Goal: Task Accomplishment & Management: Use online tool/utility

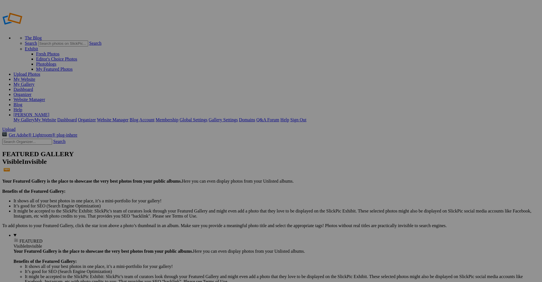
click at [45, 97] on link "Website Manager" at bounding box center [30, 99] width 32 height 5
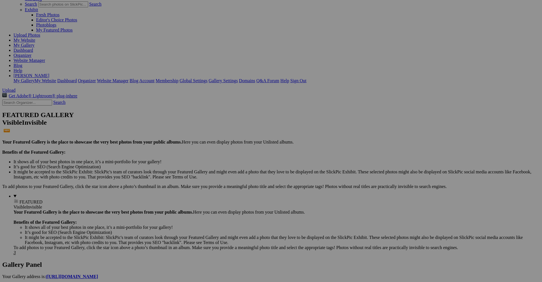
scroll to position [124, 0]
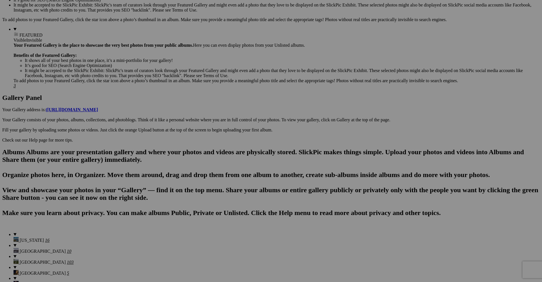
scroll to position [217, 0]
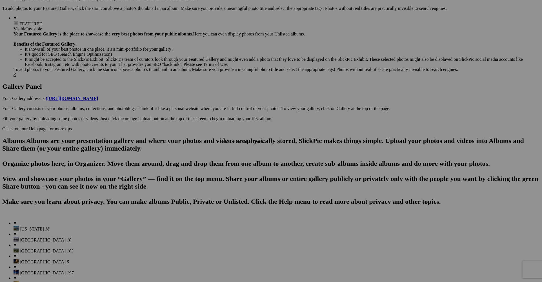
click at [219, 166] on span "OK" at bounding box center [216, 168] width 6 height 5
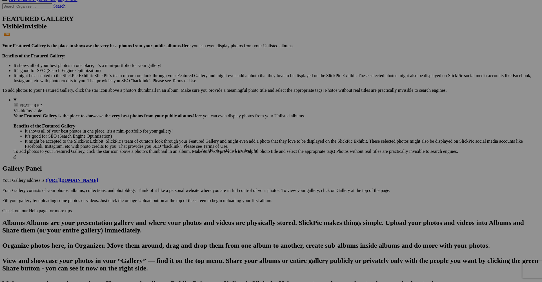
scroll to position [124, 0]
